Goal: Task Accomplishment & Management: Use online tool/utility

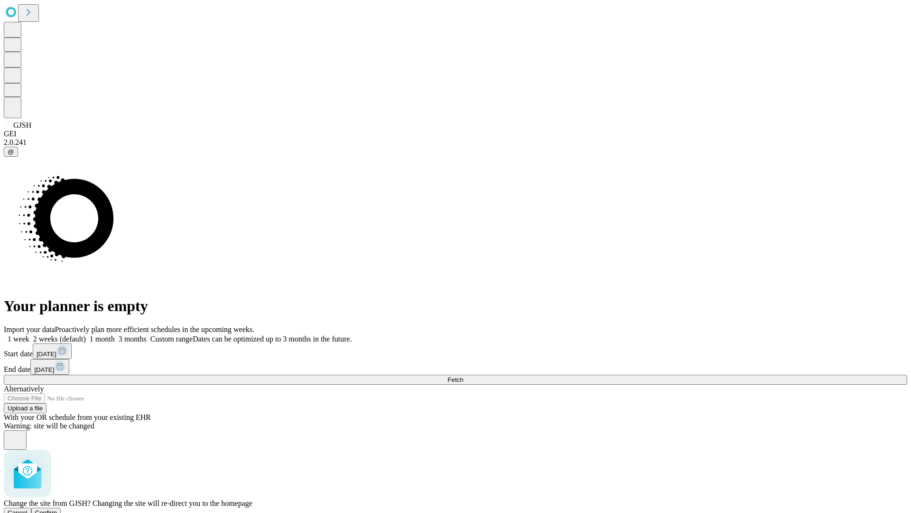
click at [57, 509] on span "Confirm" at bounding box center [46, 512] width 22 height 7
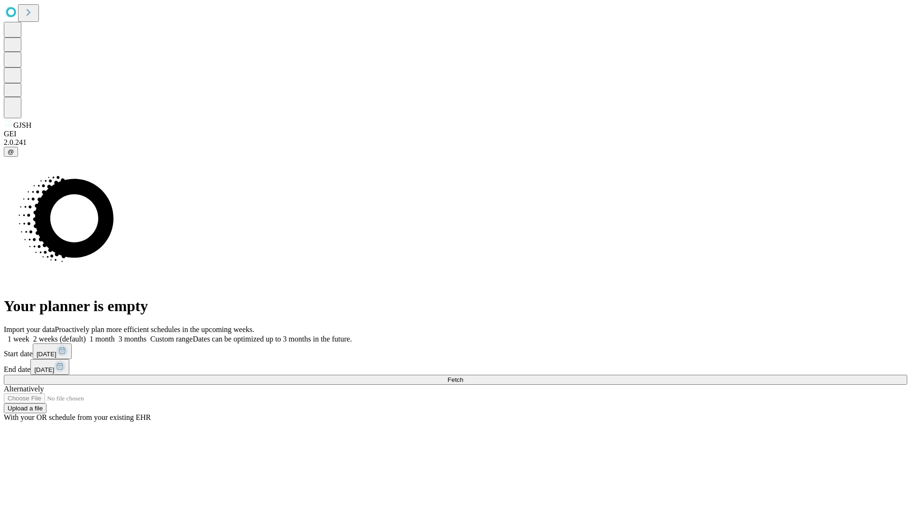
click at [29, 335] on label "1 week" at bounding box center [17, 339] width 26 height 8
click at [463, 376] on span "Fetch" at bounding box center [456, 379] width 16 height 7
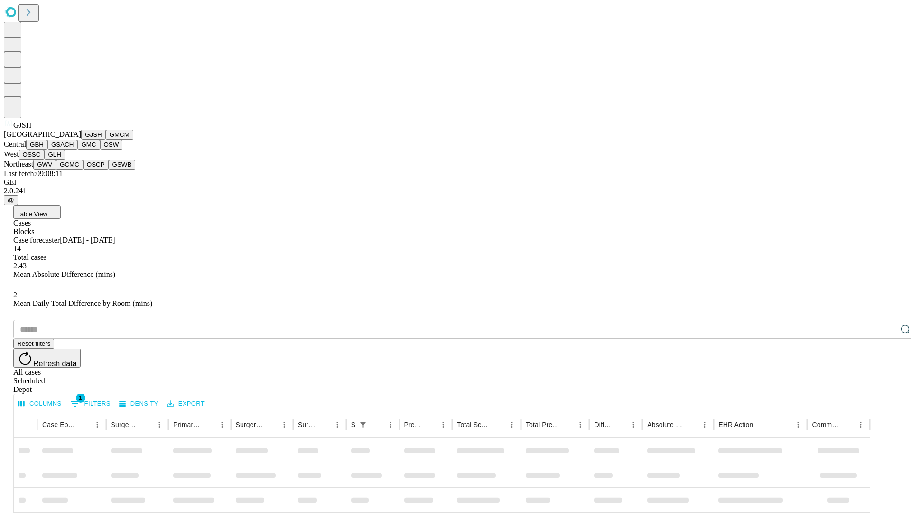
click at [106, 140] on button "GMCM" at bounding box center [120, 135] width 28 height 10
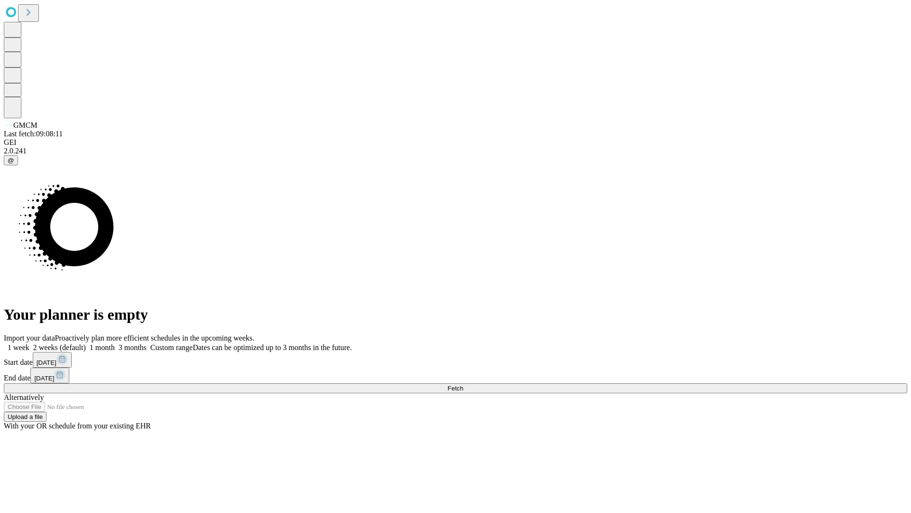
click at [29, 343] on label "1 week" at bounding box center [17, 347] width 26 height 8
click at [463, 384] on span "Fetch" at bounding box center [456, 387] width 16 height 7
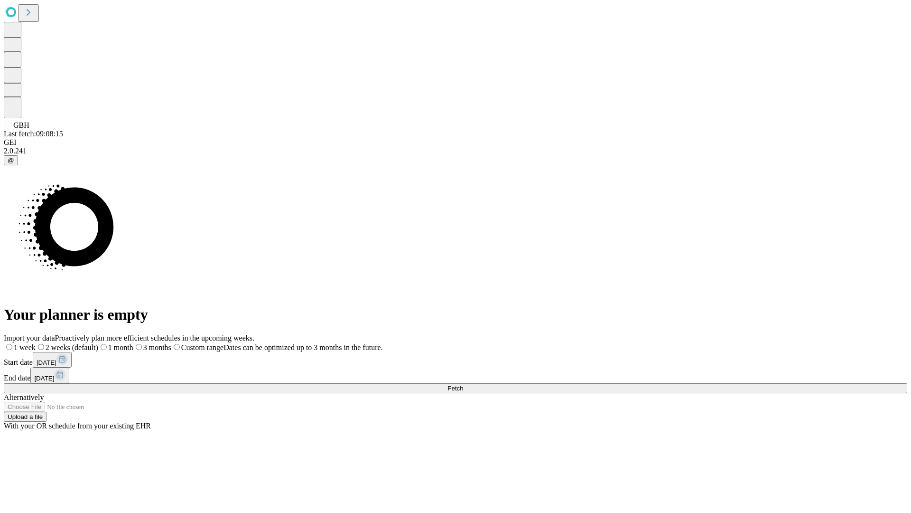
click at [463, 384] on span "Fetch" at bounding box center [456, 387] width 16 height 7
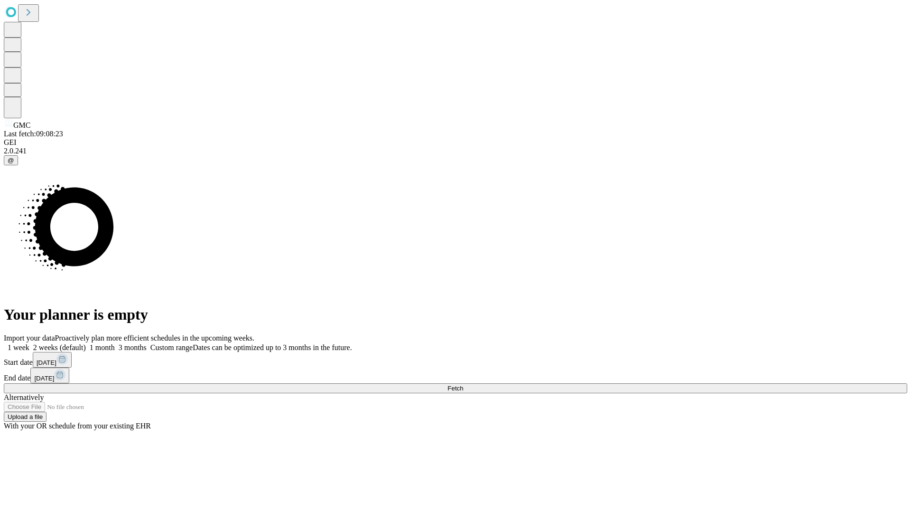
click at [29, 343] on label "1 week" at bounding box center [17, 347] width 26 height 8
click at [463, 384] on span "Fetch" at bounding box center [456, 387] width 16 height 7
click at [29, 343] on label "1 week" at bounding box center [17, 347] width 26 height 8
click at [463, 384] on span "Fetch" at bounding box center [456, 387] width 16 height 7
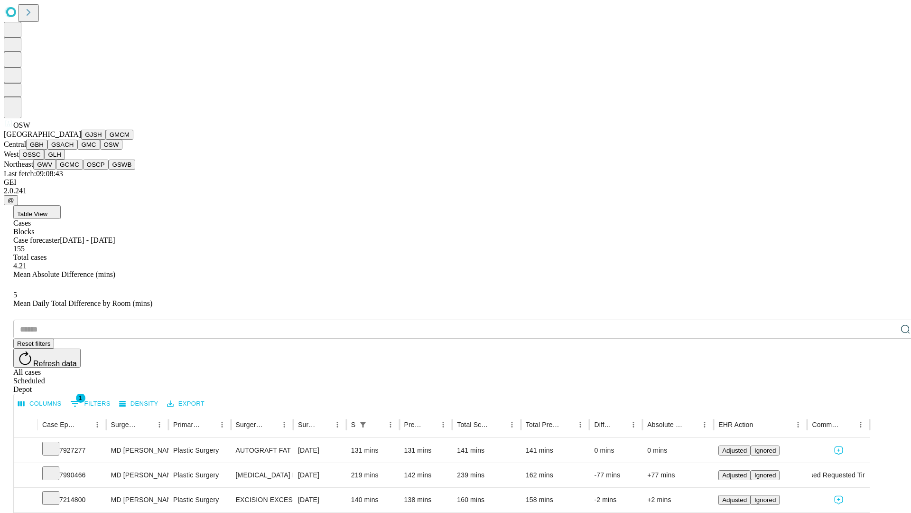
click at [45, 159] on button "OSSC" at bounding box center [32, 155] width 26 height 10
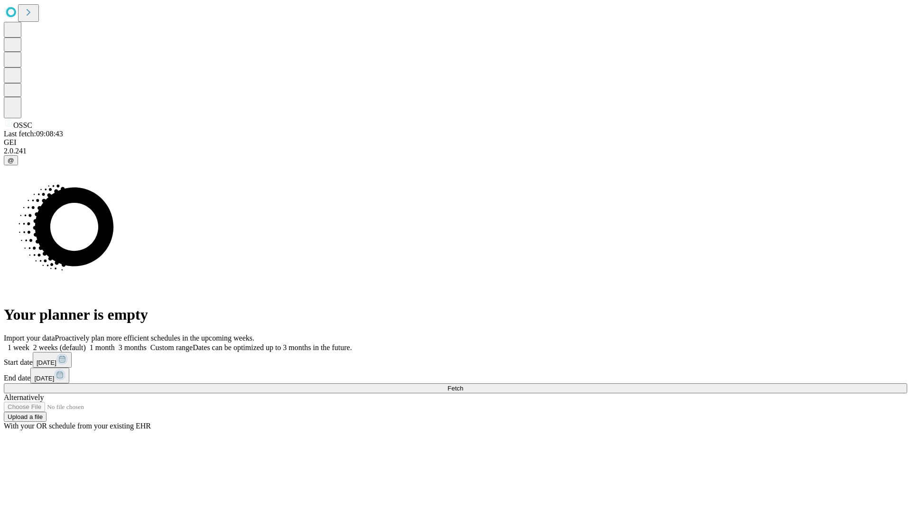
click at [29, 343] on label "1 week" at bounding box center [17, 347] width 26 height 8
click at [463, 384] on span "Fetch" at bounding box center [456, 387] width 16 height 7
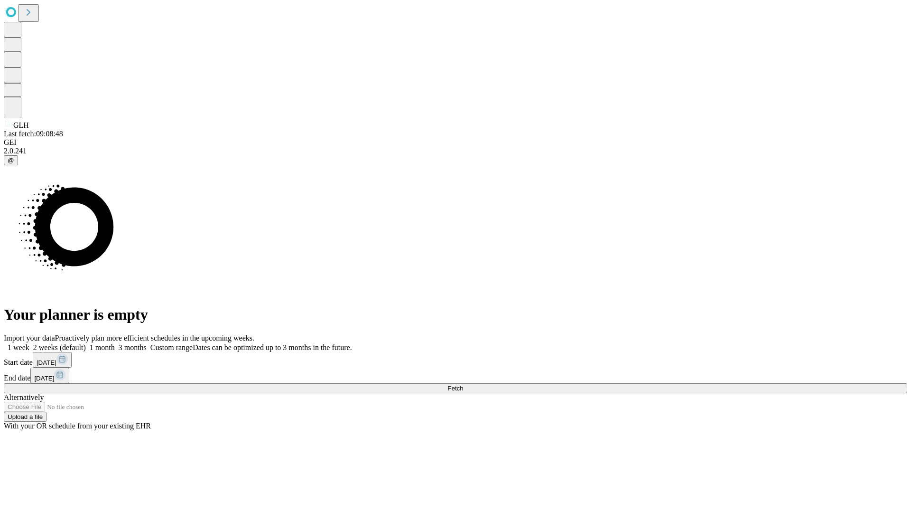
click at [29, 343] on label "1 week" at bounding box center [17, 347] width 26 height 8
click at [463, 384] on span "Fetch" at bounding box center [456, 387] width 16 height 7
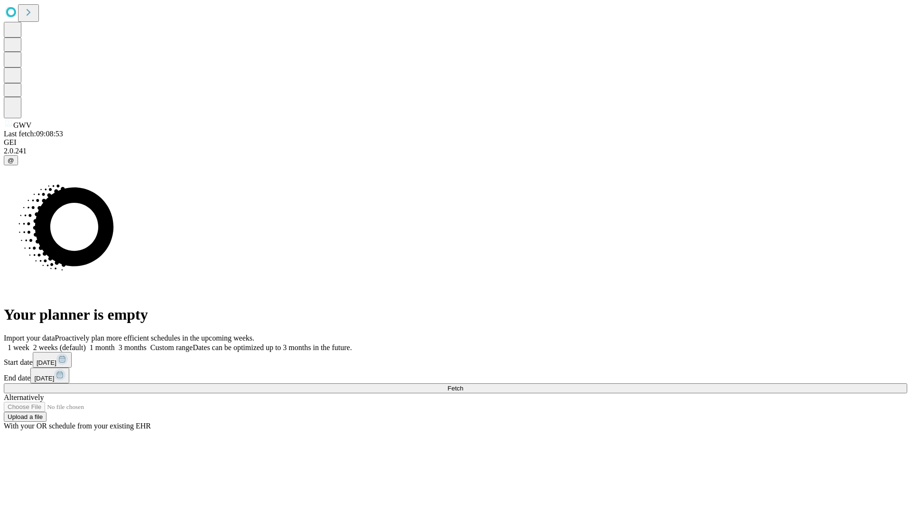
click at [29, 343] on label "1 week" at bounding box center [17, 347] width 26 height 8
click at [463, 384] on span "Fetch" at bounding box center [456, 387] width 16 height 7
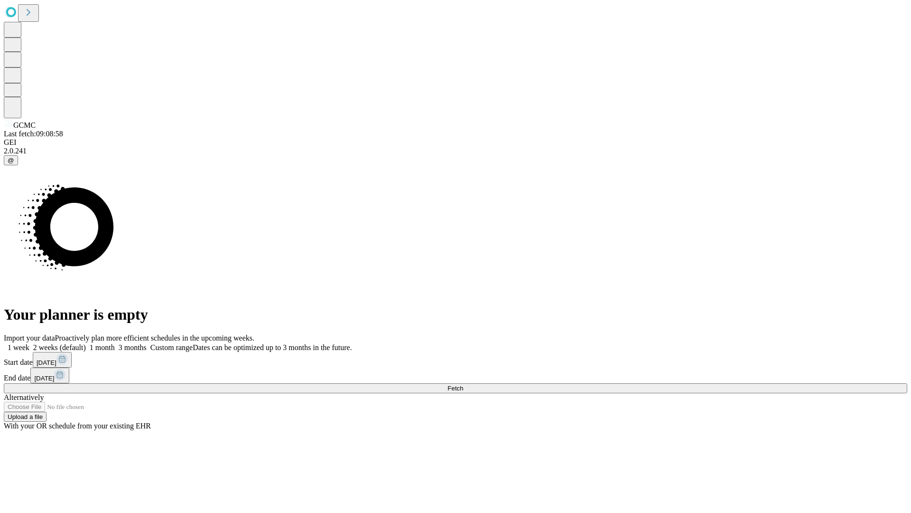
click at [29, 343] on label "1 week" at bounding box center [17, 347] width 26 height 8
click at [463, 384] on span "Fetch" at bounding box center [456, 387] width 16 height 7
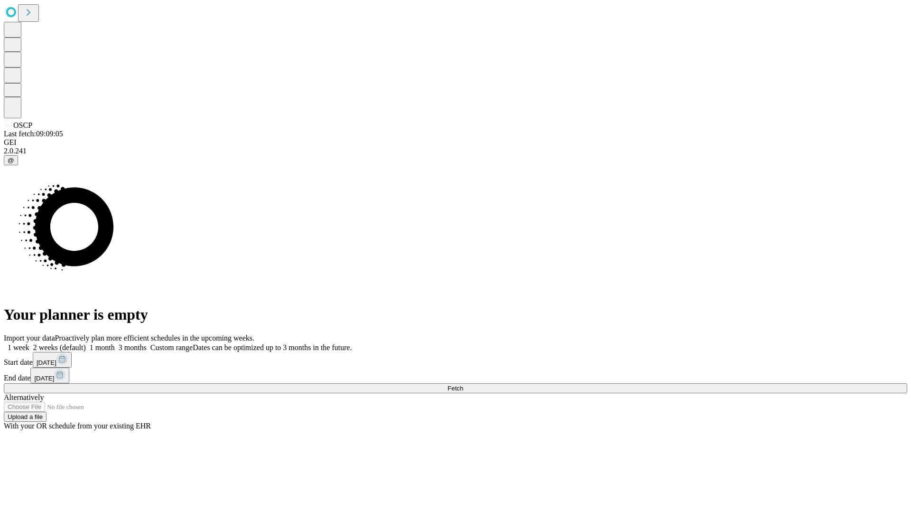
click at [29, 343] on label "1 week" at bounding box center [17, 347] width 26 height 8
click at [463, 384] on span "Fetch" at bounding box center [456, 387] width 16 height 7
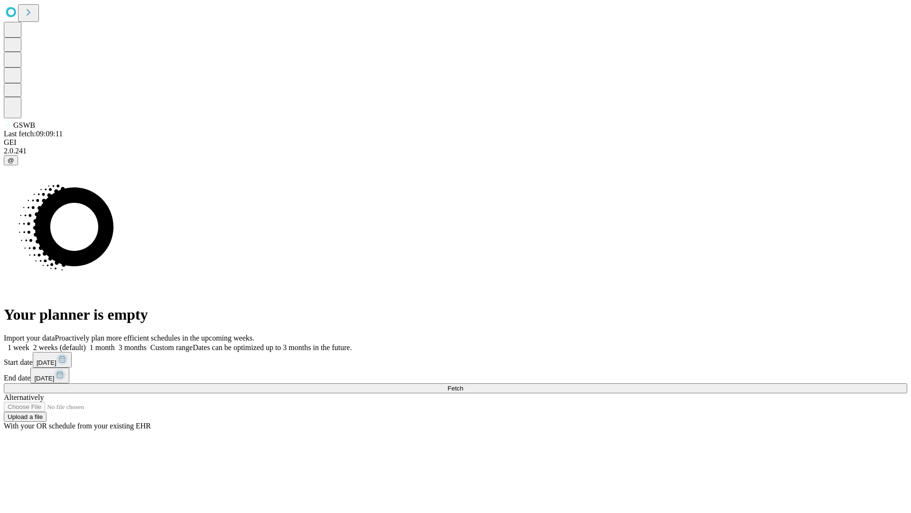
click at [29, 343] on label "1 week" at bounding box center [17, 347] width 26 height 8
click at [463, 384] on span "Fetch" at bounding box center [456, 387] width 16 height 7
